Goal: Obtain resource: Download file/media

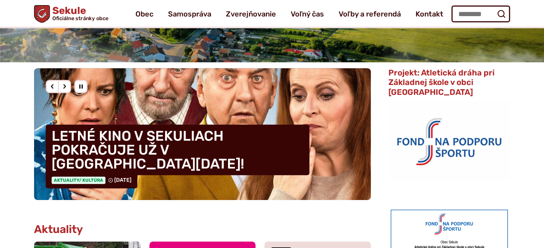
scroll to position [77, 0]
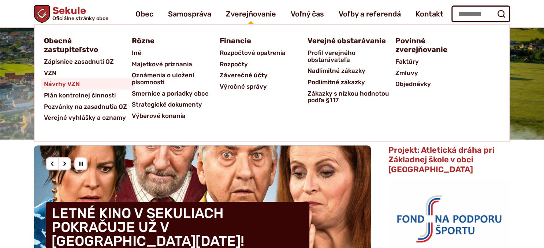
click at [80, 86] on link "Návrhy VZN" at bounding box center [88, 83] width 88 height 11
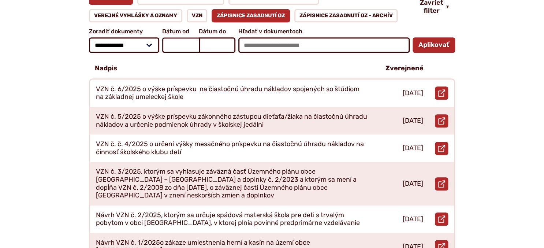
scroll to position [155, 0]
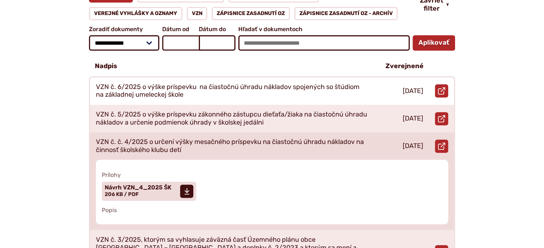
click at [222, 138] on p "VZN č. č. 4/2025 o určení výšky mesačného príspevku na čiastočnú úhradu náklado…" at bounding box center [232, 146] width 272 height 16
click at [140, 185] on span "Návrh VZN_4_2025 ŠK" at bounding box center [138, 188] width 67 height 6
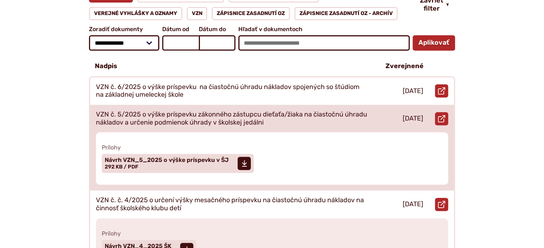
click at [175, 112] on p "VZN č. 5/2025 o výške príspevku zákonného zástupcu dieťaťa/žiaka na čiastočnú ú…" at bounding box center [232, 119] width 272 height 16
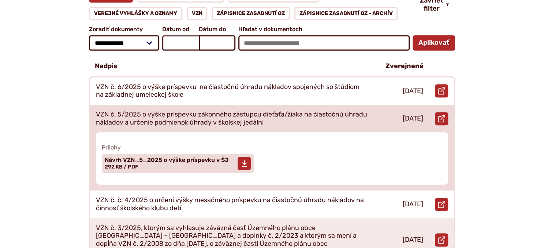
click at [171, 157] on span "Návrh VZN_5_2025 o výške príspevku v ŠJ" at bounding box center [167, 160] width 124 height 6
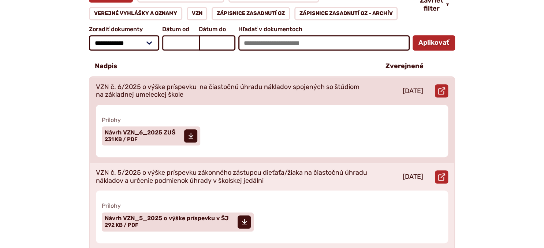
click at [183, 84] on p "VZN č. 6/2025 o výške príspevku na čiastočnú úhradu nákladov spojených so štúdi…" at bounding box center [232, 91] width 272 height 16
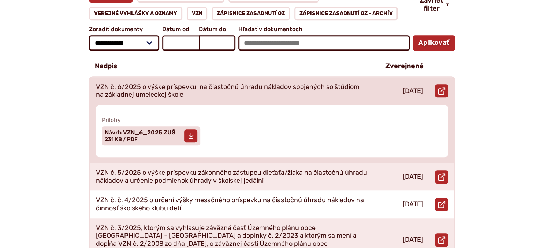
click at [168, 129] on span "Návrh VZN_6_2025 ZUŠ Veľkosť a typ súboru 231 KB / PDF" at bounding box center [140, 136] width 71 height 18
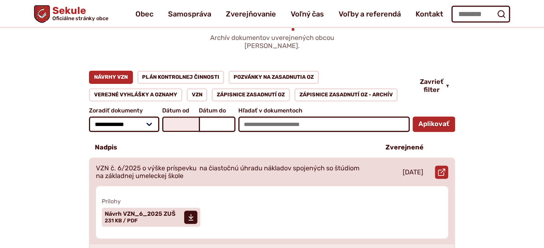
scroll to position [38, 0]
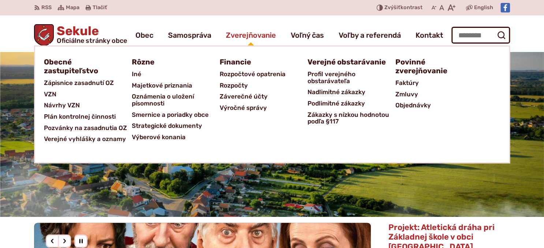
drag, startPoint x: 249, startPoint y: 32, endPoint x: 252, endPoint y: 34, distance: 3.9
click at [250, 33] on span "Zverejňovanie" at bounding box center [251, 35] width 50 height 21
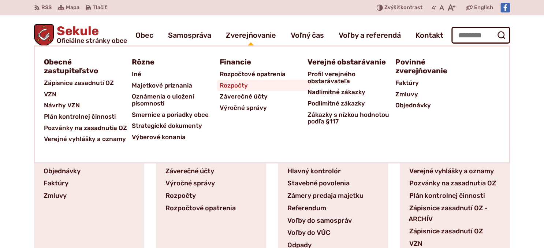
click at [229, 82] on span "Rozpočty" at bounding box center [234, 85] width 28 height 11
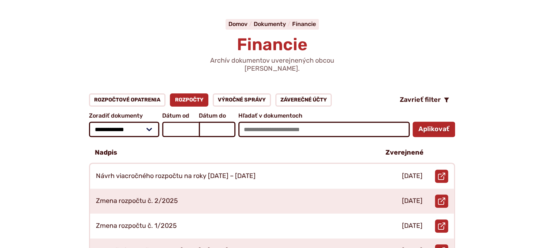
scroll to position [77, 0]
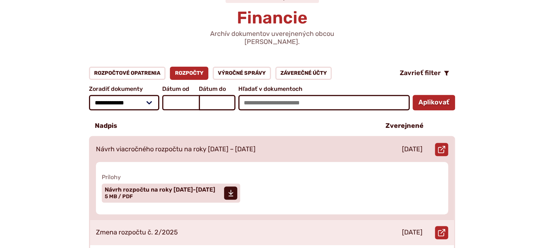
click at [203, 145] on p "Návrh viacročného rozpočtu na roky [DATE] – [DATE]" at bounding box center [176, 149] width 160 height 8
click at [159, 187] on span "Návrh rozpočtu na roky 2026-2028" at bounding box center [160, 190] width 111 height 6
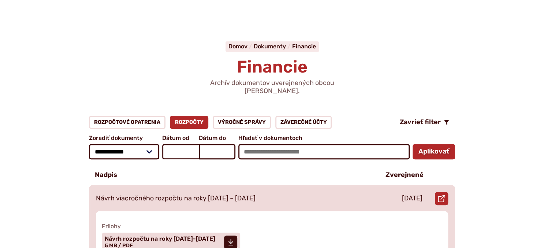
scroll to position [0, 0]
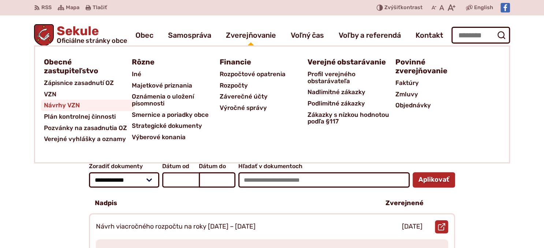
click at [62, 102] on span "Návrhy VZN" at bounding box center [62, 105] width 36 height 11
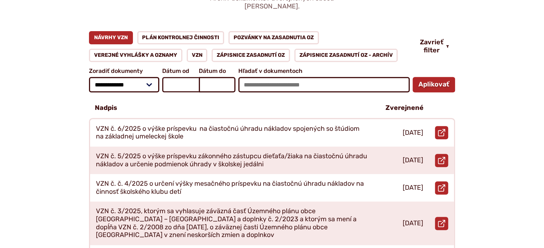
scroll to position [116, 0]
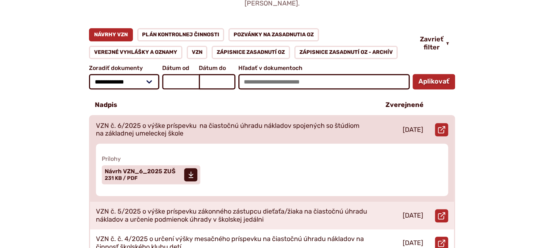
click at [176, 122] on p "VZN č. 6/2025 o výške príspevku na čiastočnú úhradu nákladov spojených so štúdi…" at bounding box center [232, 130] width 272 height 16
click at [162, 168] on span "Návrh VZN_6_2025 ZUŠ" at bounding box center [140, 171] width 71 height 6
